Goal: Task Accomplishment & Management: Manage account settings

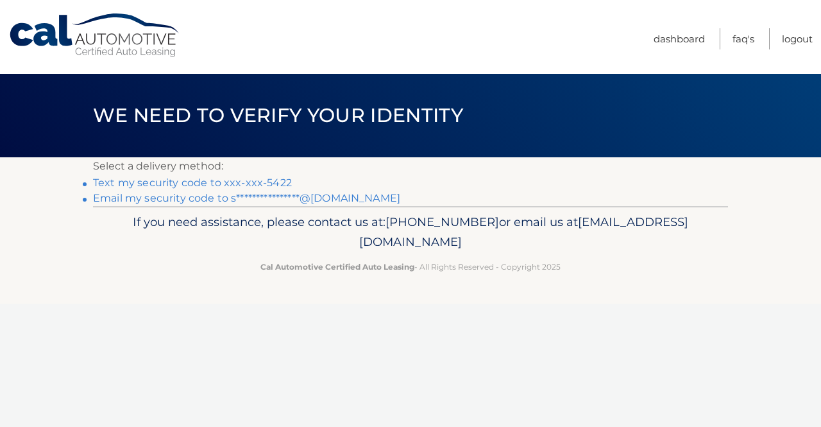
click at [168, 177] on link "Text my security code to xxx-xxx-5422" at bounding box center [192, 182] width 199 height 12
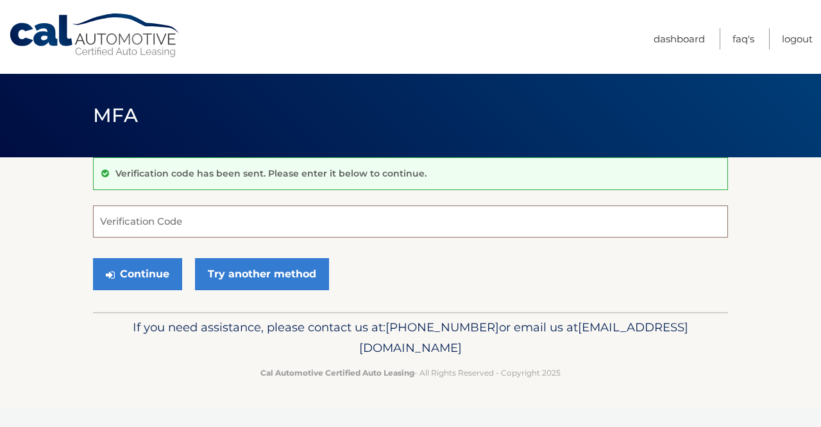
click at [187, 226] on input "Verification Code" at bounding box center [410, 221] width 635 height 32
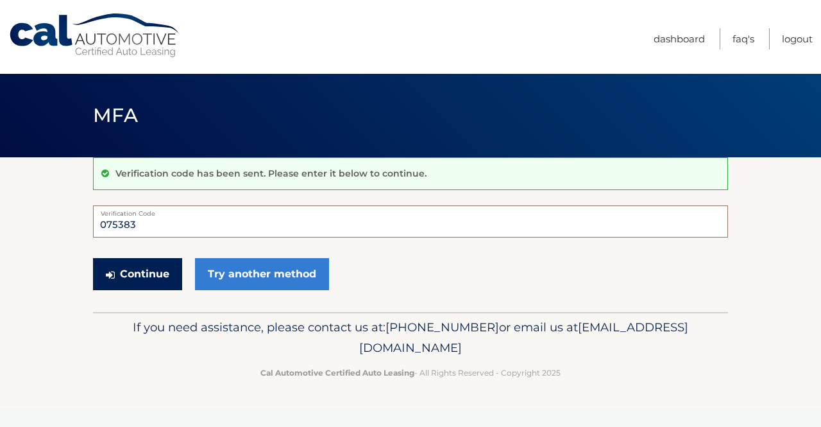
type input "075383"
click at [132, 274] on button "Continue" at bounding box center [137, 274] width 89 height 32
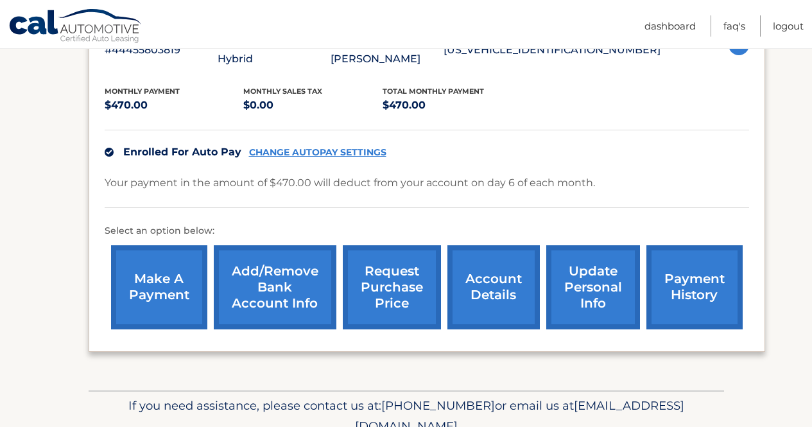
scroll to position [270, 0]
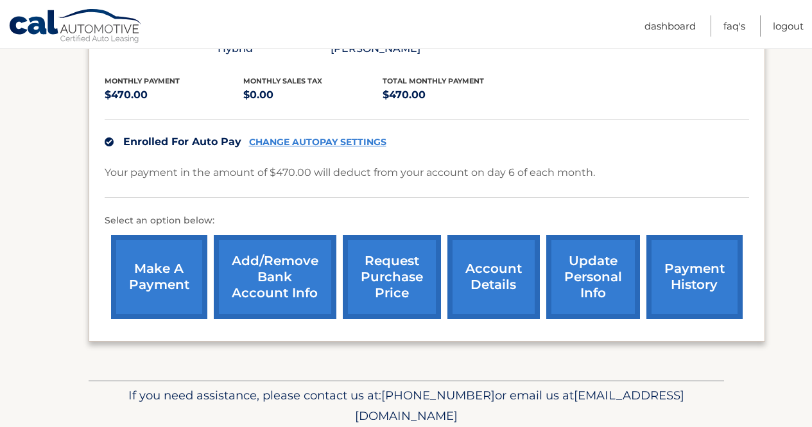
click at [685, 248] on link "payment history" at bounding box center [694, 277] width 96 height 84
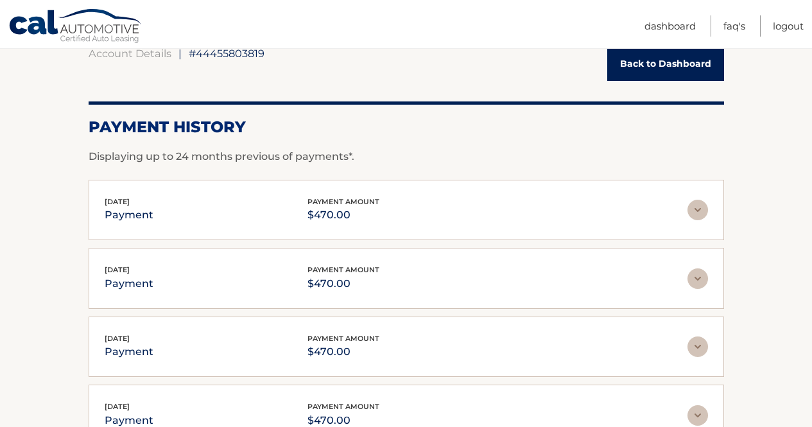
scroll to position [146, 0]
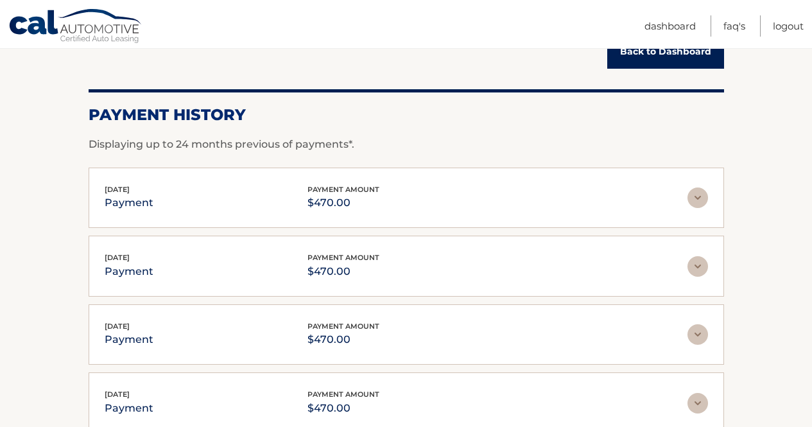
click at [698, 195] on img at bounding box center [697, 197] width 21 height 21
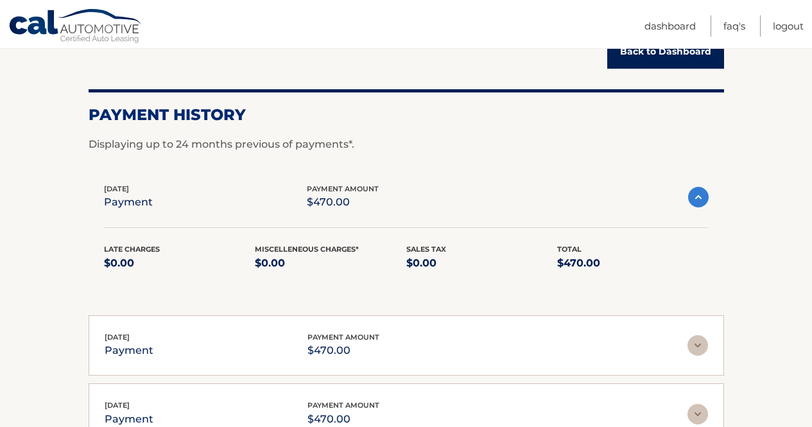
scroll to position [0, 0]
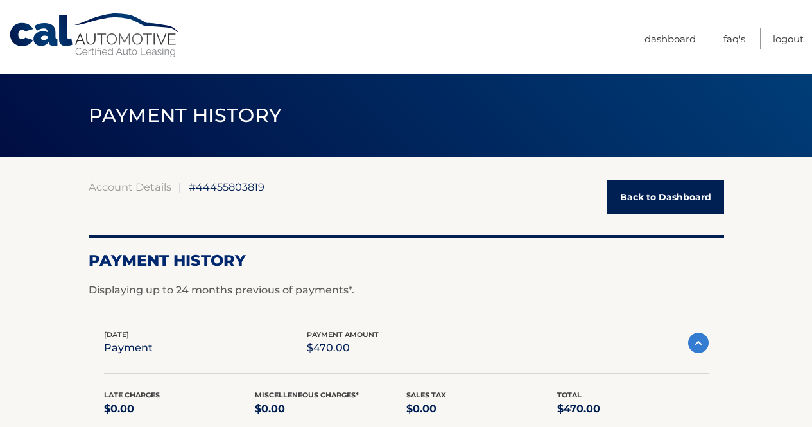
click at [656, 189] on link "Back to Dashboard" at bounding box center [665, 197] width 117 height 34
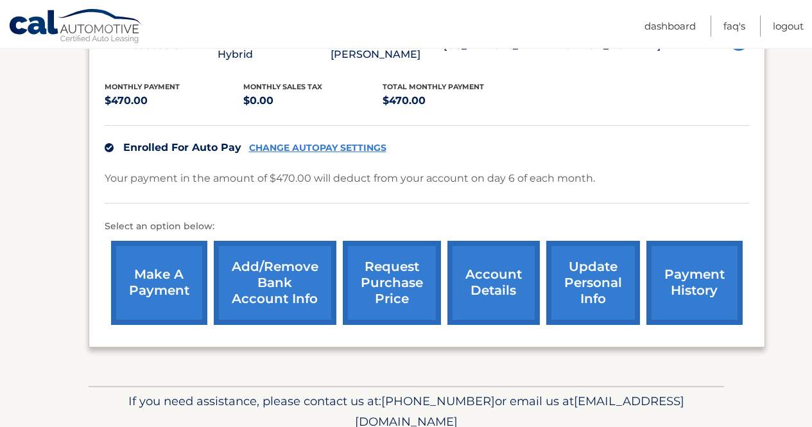
scroll to position [265, 0]
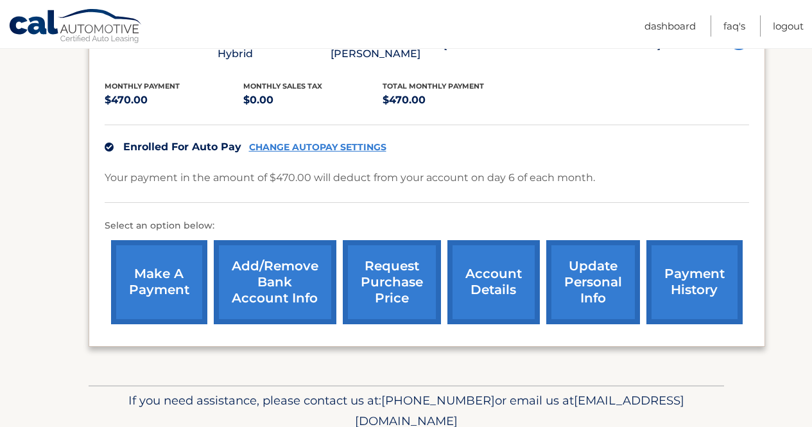
click at [504, 261] on link "account details" at bounding box center [493, 282] width 92 height 84
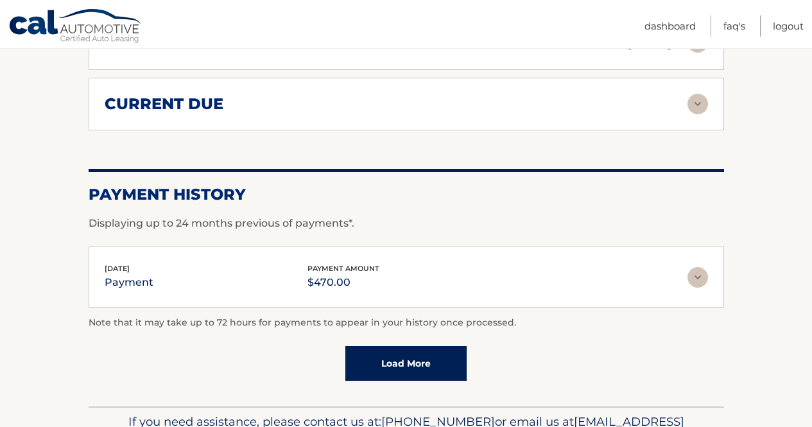
scroll to position [943, 0]
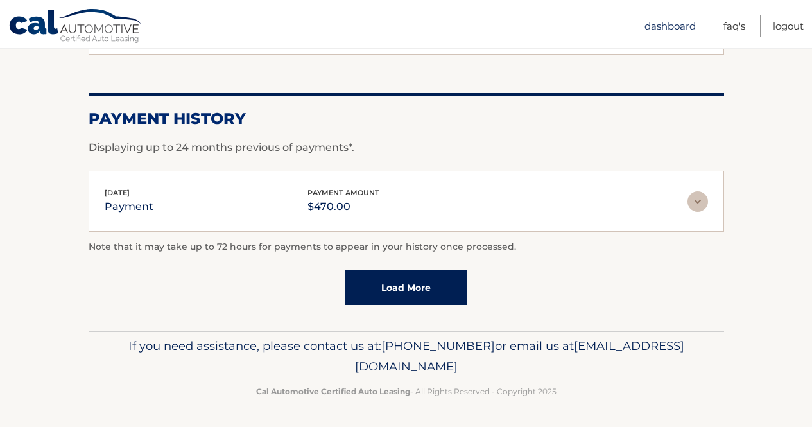
click at [683, 25] on link "Dashboard" at bounding box center [669, 25] width 51 height 21
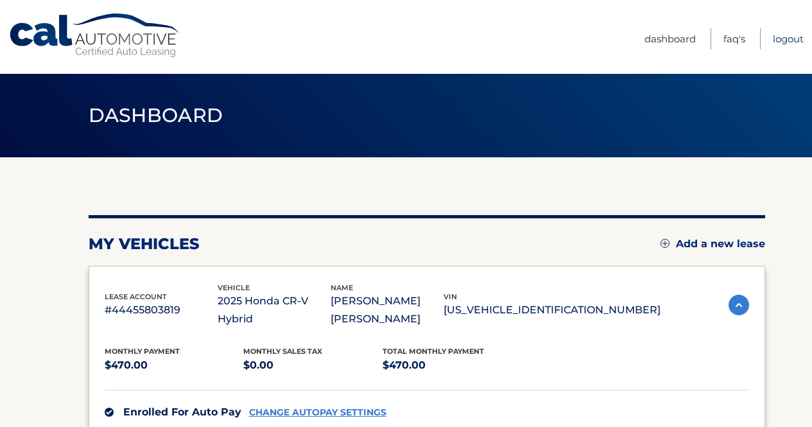
click at [788, 37] on link "Logout" at bounding box center [788, 38] width 31 height 21
